Goal: Task Accomplishment & Management: Use online tool/utility

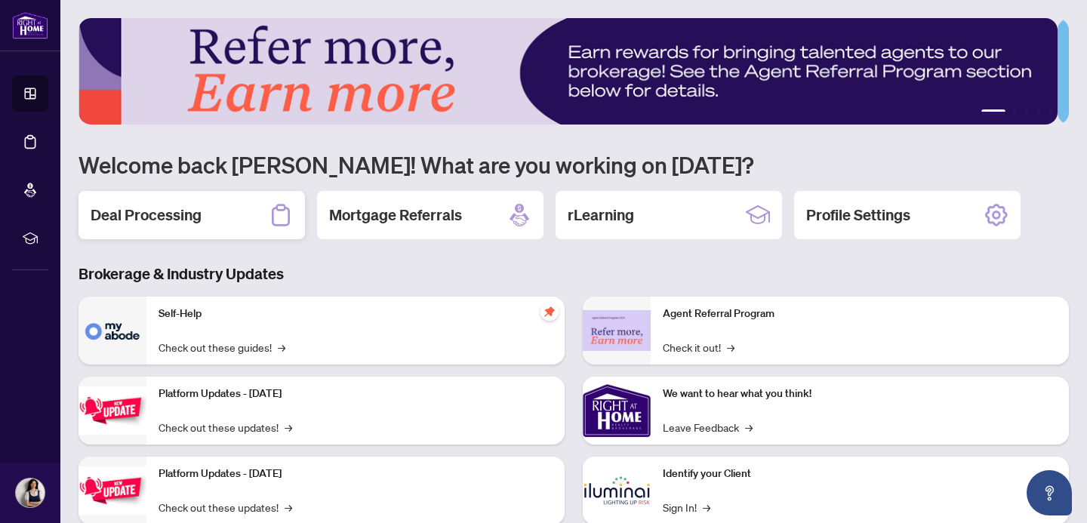
click at [173, 212] on h2 "Deal Processing" at bounding box center [146, 215] width 111 height 21
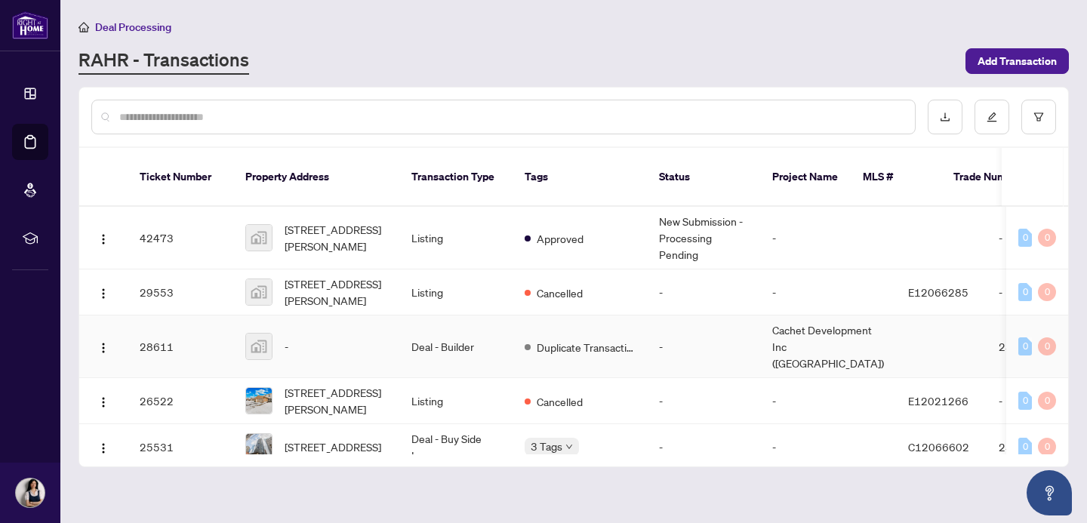
click at [452, 331] on td "Deal - Builder" at bounding box center [455, 347] width 113 height 63
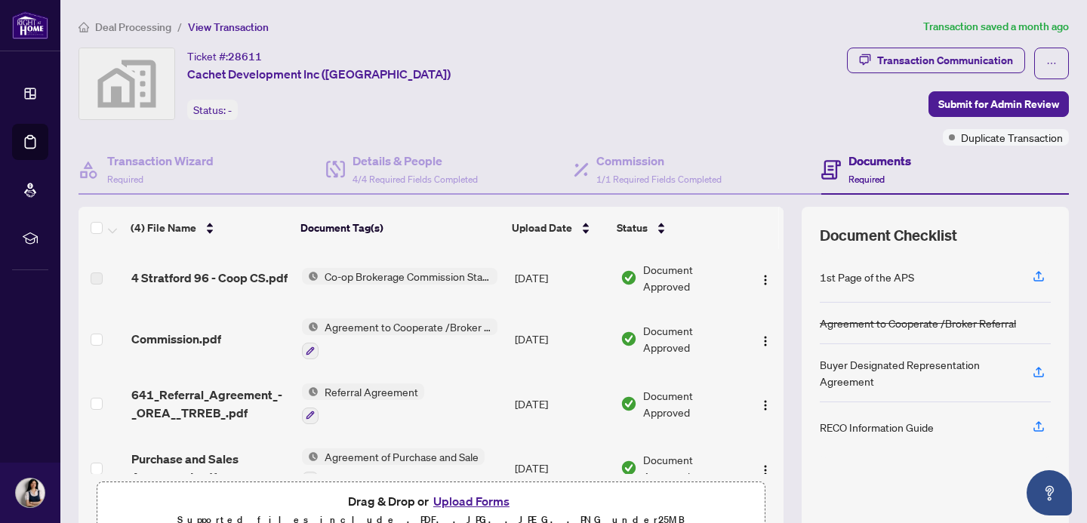
click at [378, 277] on span "Co-op Brokerage Commission Statement" at bounding box center [408, 276] width 179 height 17
click at [205, 278] on span "4 Stratford 96 - Coop CS.pdf" at bounding box center [209, 278] width 156 height 18
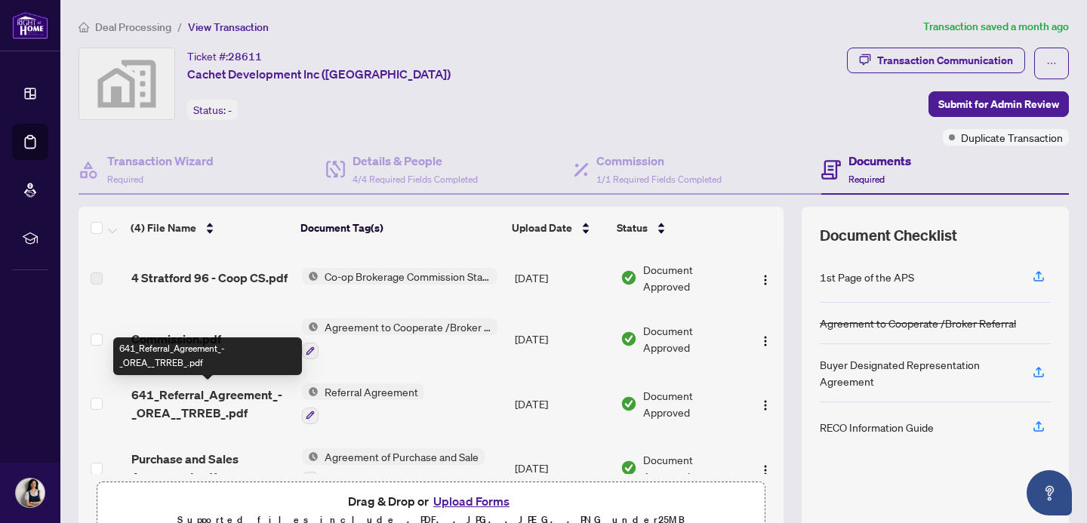
click at [177, 398] on span "641_Referral_Agreement_-_OREA__TRREB_.pdf" at bounding box center [210, 404] width 159 height 36
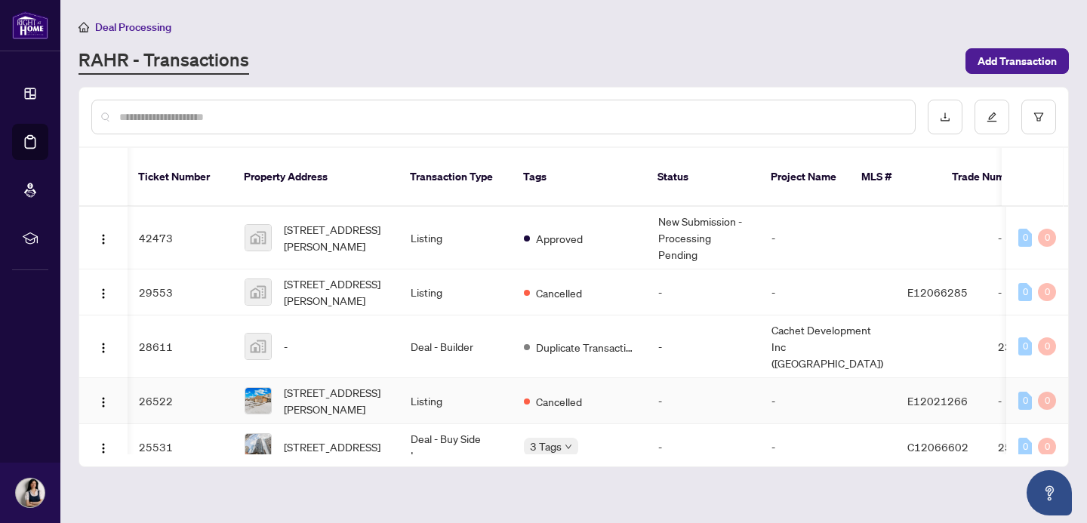
scroll to position [0, 1]
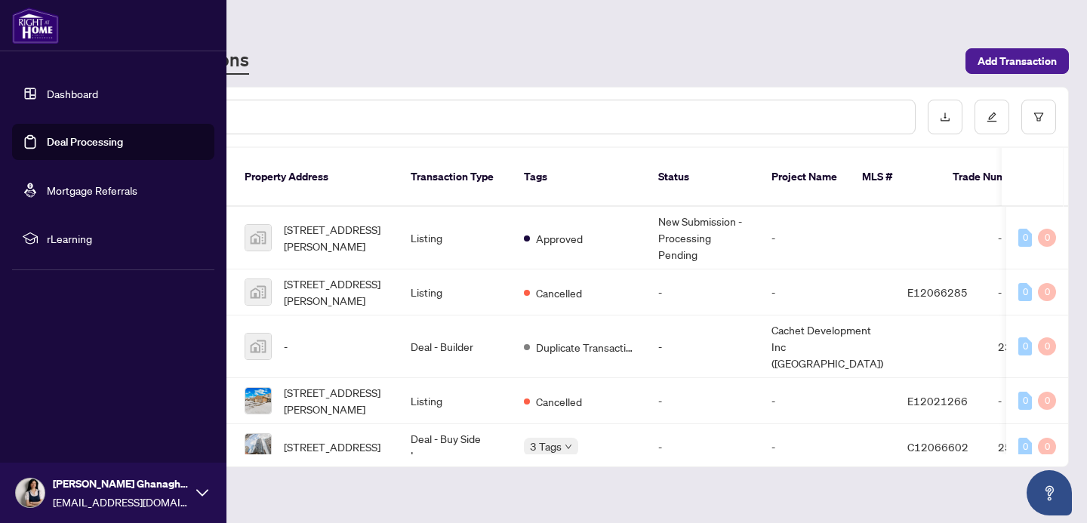
click at [70, 143] on link "Deal Processing" at bounding box center [85, 142] width 76 height 14
